Goal: Task Accomplishment & Management: Manage account settings

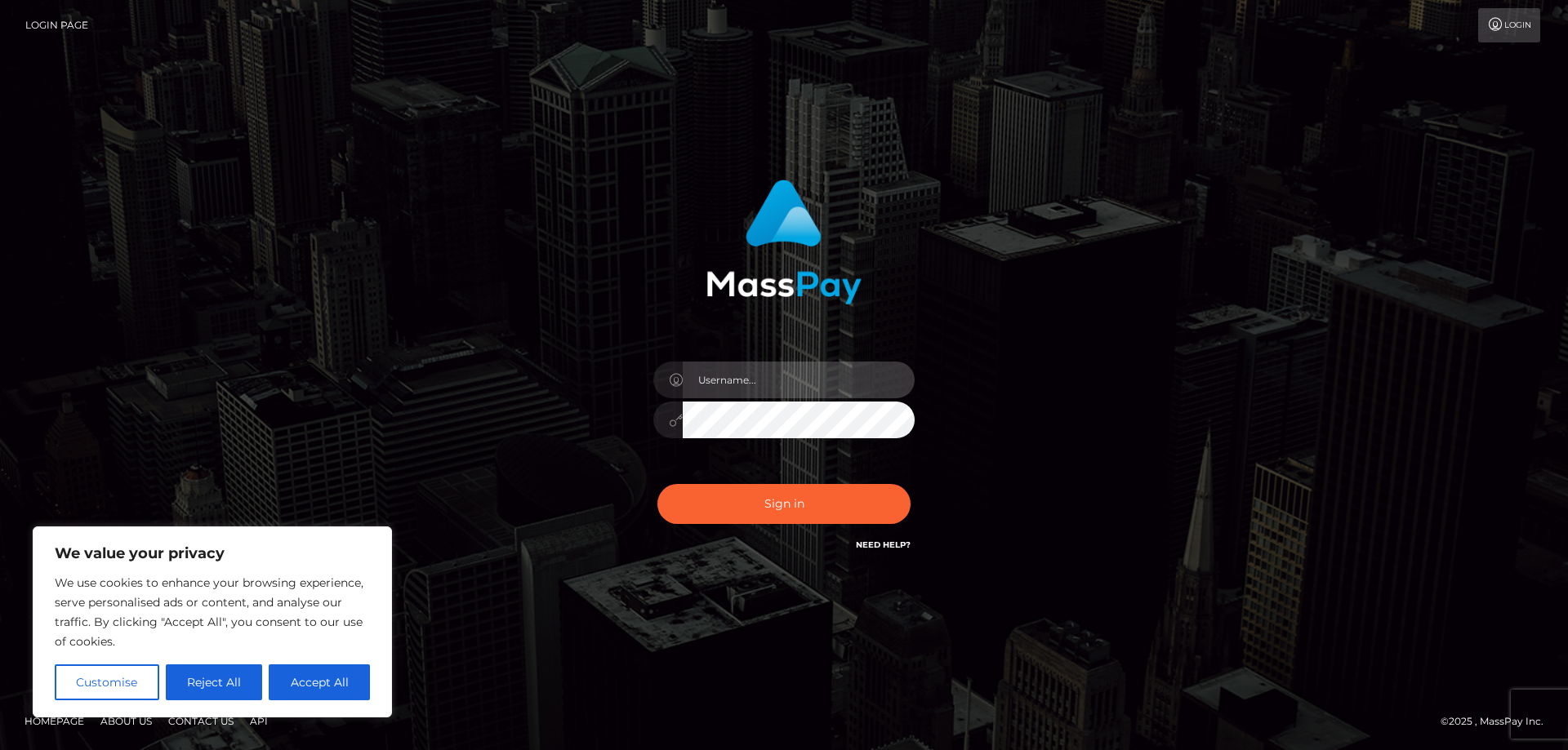
click at [837, 376] on input "text" at bounding box center [799, 380] width 232 height 37
type input "Jaxon223322@gmail.com"
click at [657, 484] on button "Sign in" at bounding box center [783, 504] width 253 height 40
